Goal: Task Accomplishment & Management: Manage account settings

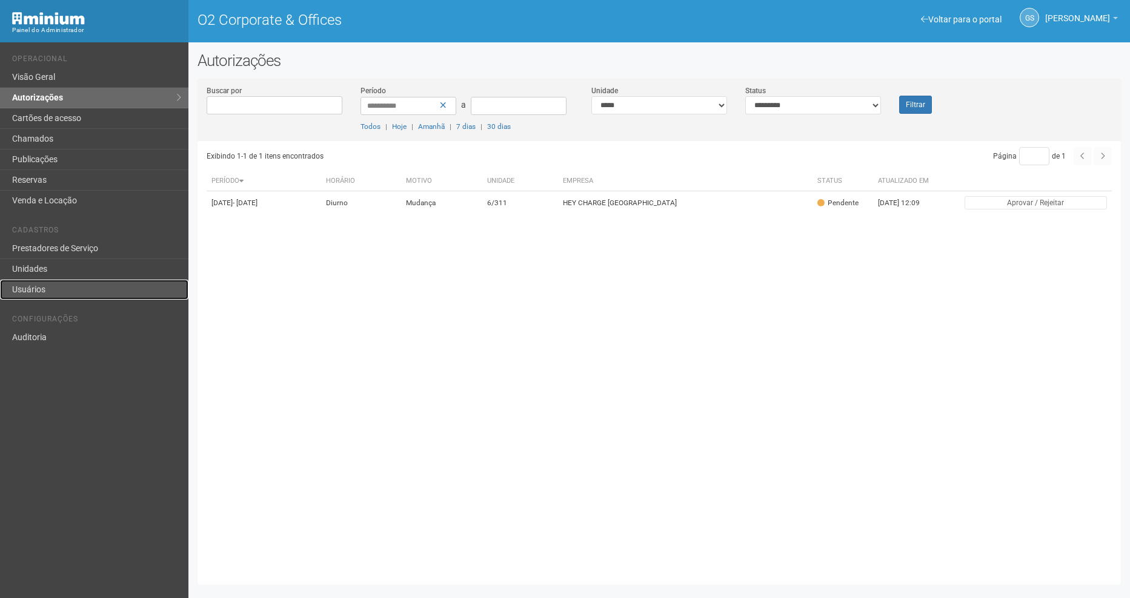
click at [49, 289] on link "Usuários" at bounding box center [94, 290] width 188 height 20
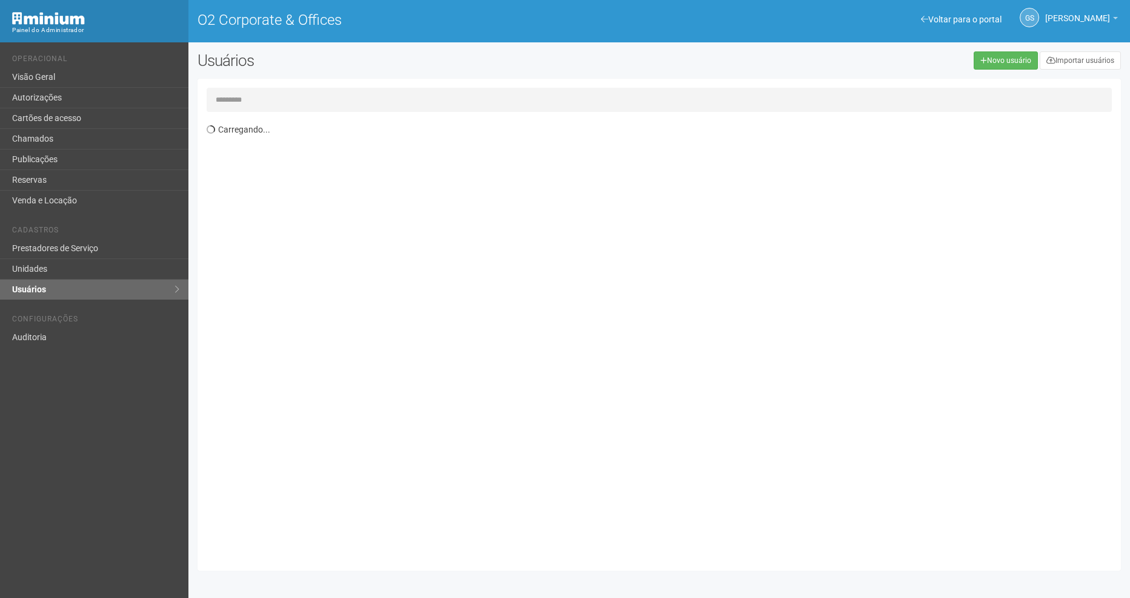
click at [408, 96] on input "text" at bounding box center [659, 100] width 905 height 24
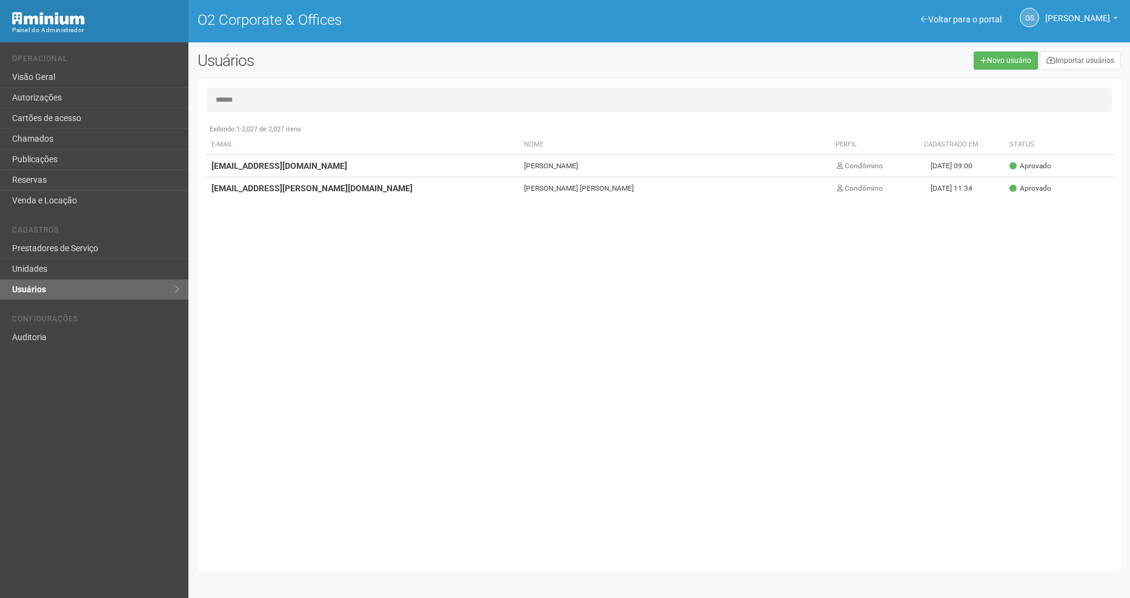
type input "******"
click at [909, 171] on td "[DATE] 09:00" at bounding box center [951, 166] width 107 height 22
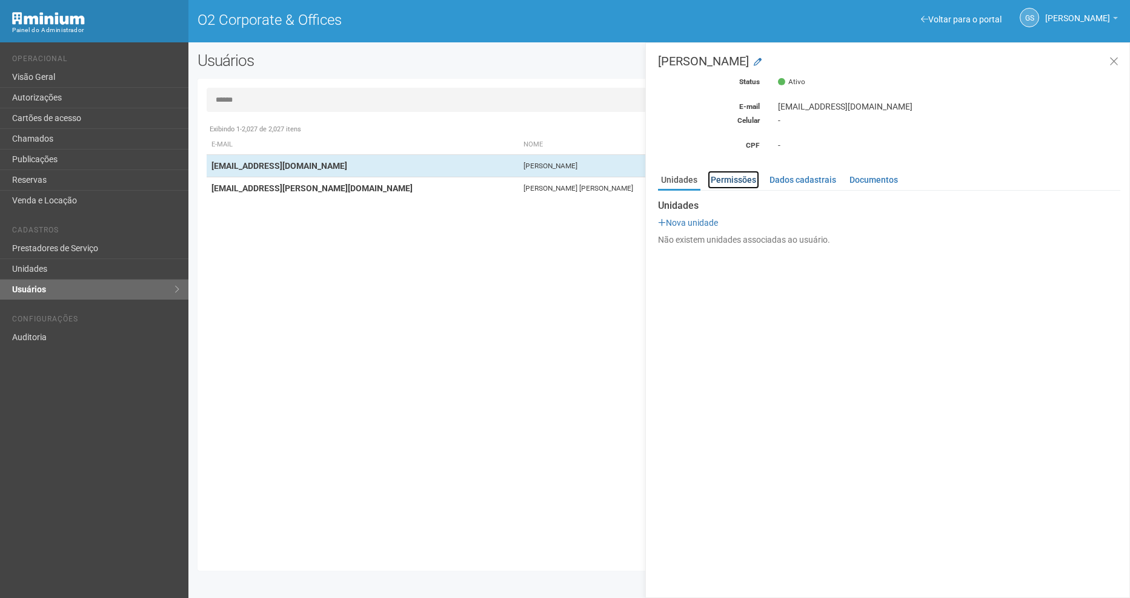
click at [725, 180] on link "Permissões" at bounding box center [732, 180] width 51 height 18
click at [554, 188] on td "[PERSON_NAME] [PERSON_NAME]" at bounding box center [674, 188] width 311 height 22
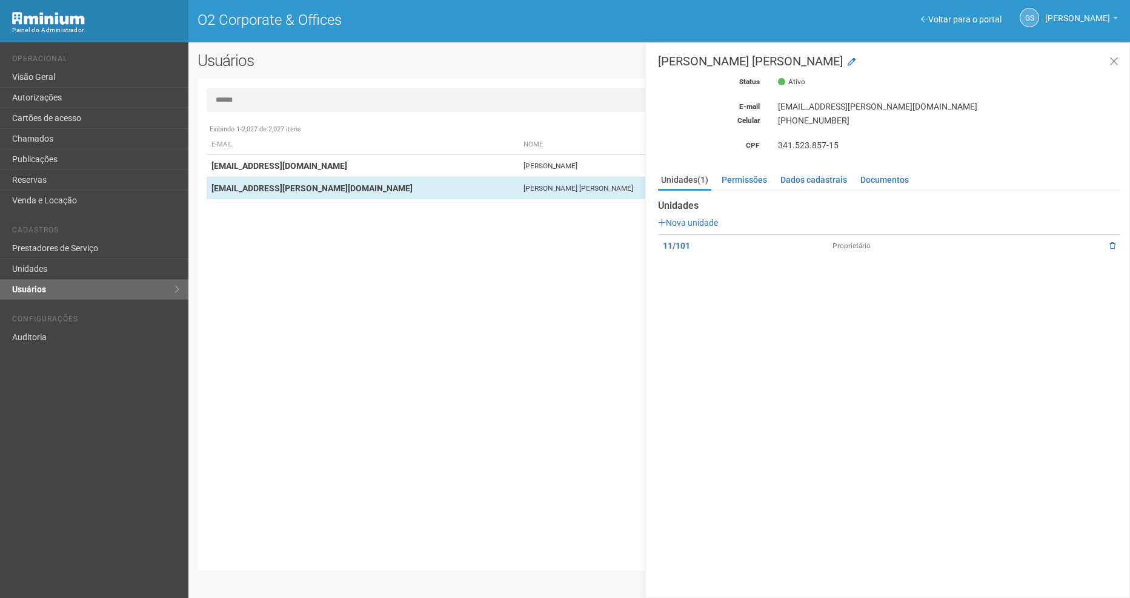
click at [674, 238] on td "11/101" at bounding box center [743, 246] width 170 height 22
click at [678, 250] on link "11/101" at bounding box center [676, 246] width 27 height 10
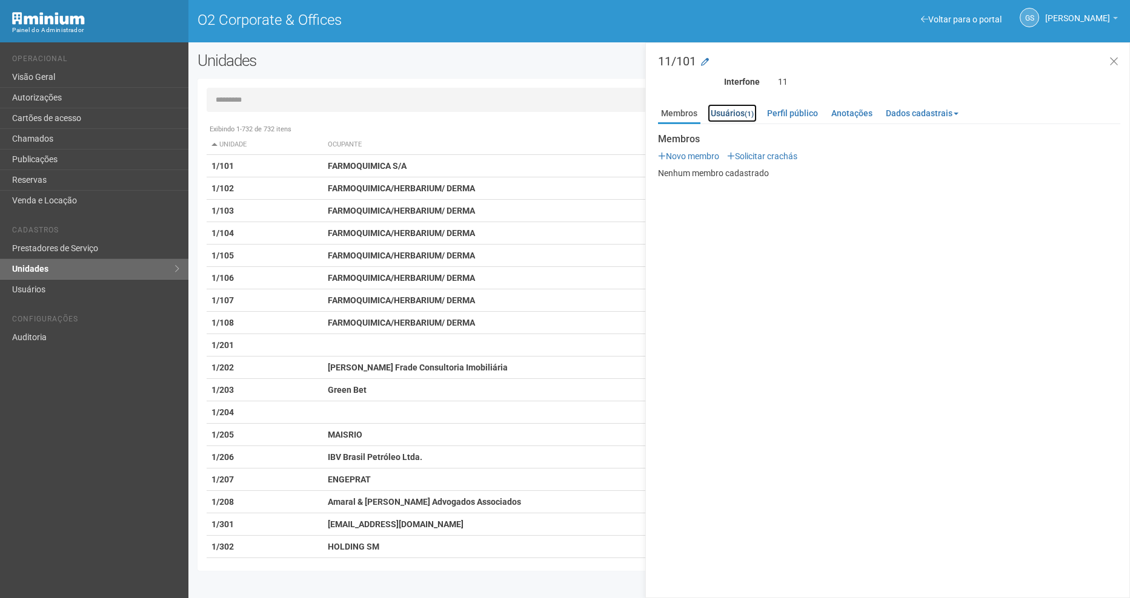
click at [729, 119] on link "Usuários (1)" at bounding box center [731, 113] width 49 height 18
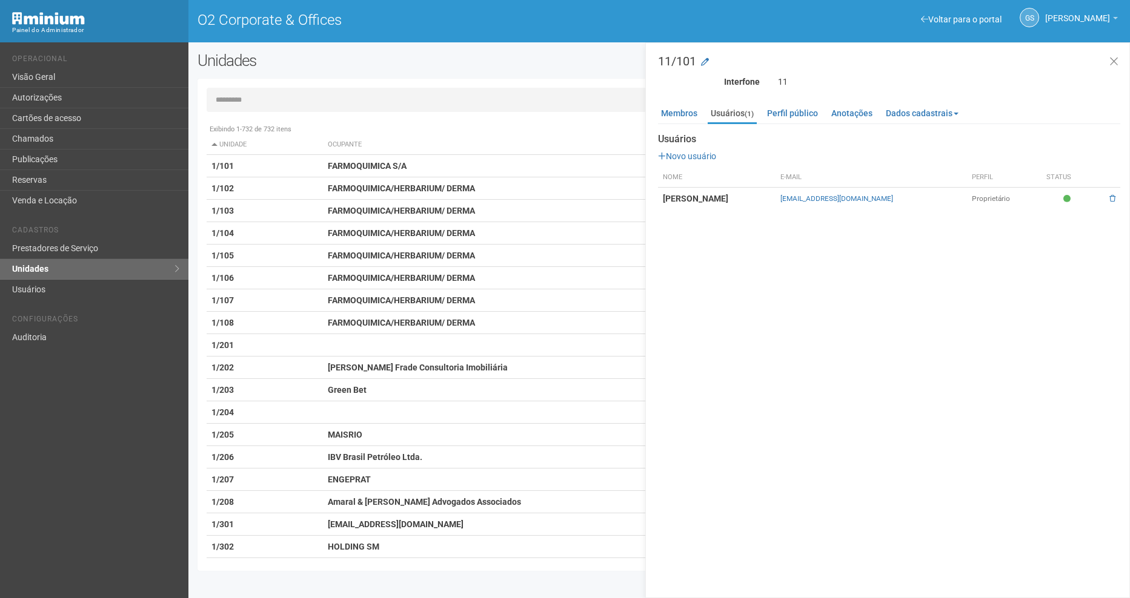
click at [263, 92] on input "text" at bounding box center [659, 100] width 905 height 24
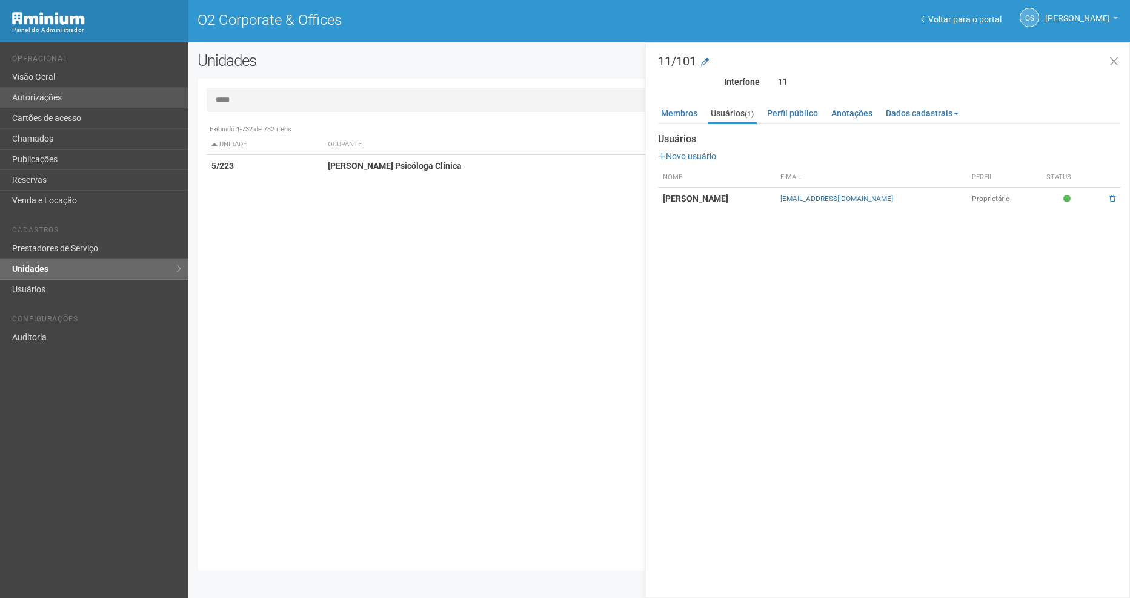
drag, startPoint x: 294, startPoint y: 102, endPoint x: 38, endPoint y: 102, distance: 256.8
click at [38, 102] on div "Voltar para o portal Operacional Visão Geral Autorizações Cartões de acesso Cha…" at bounding box center [565, 320] width 1130 height 556
type input "****"
click at [311, 164] on td "5/428" at bounding box center [265, 166] width 117 height 22
